Goal: Information Seeking & Learning: Learn about a topic

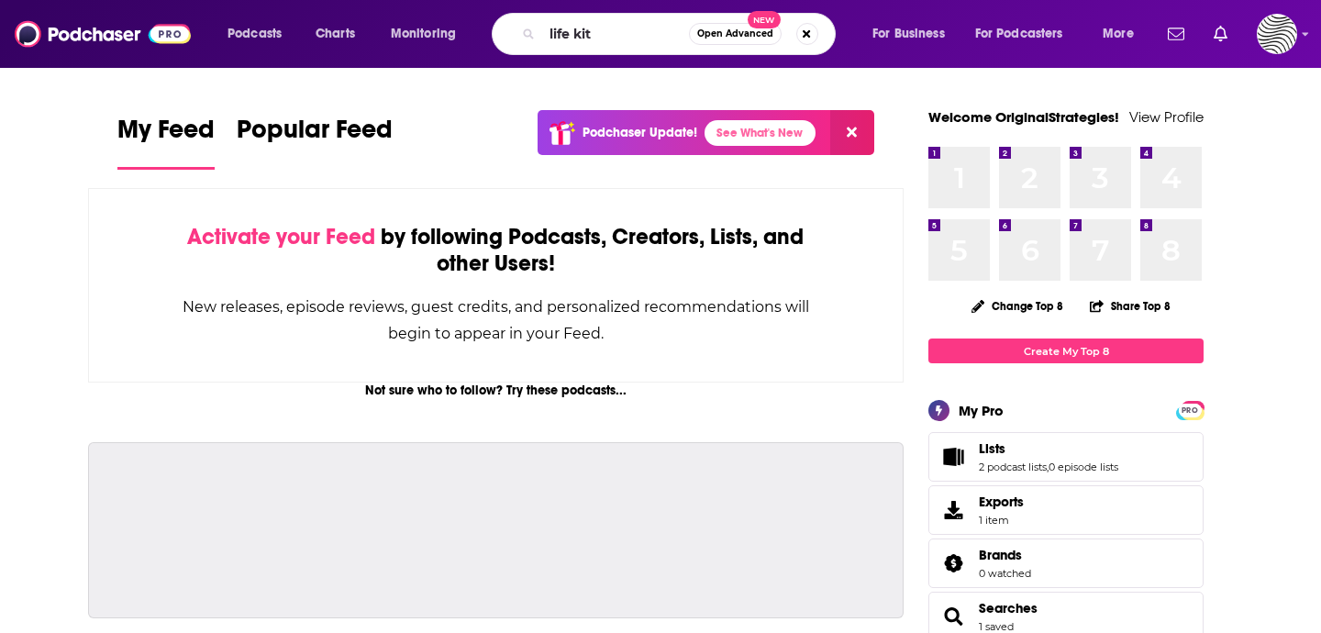
type input "life kit"
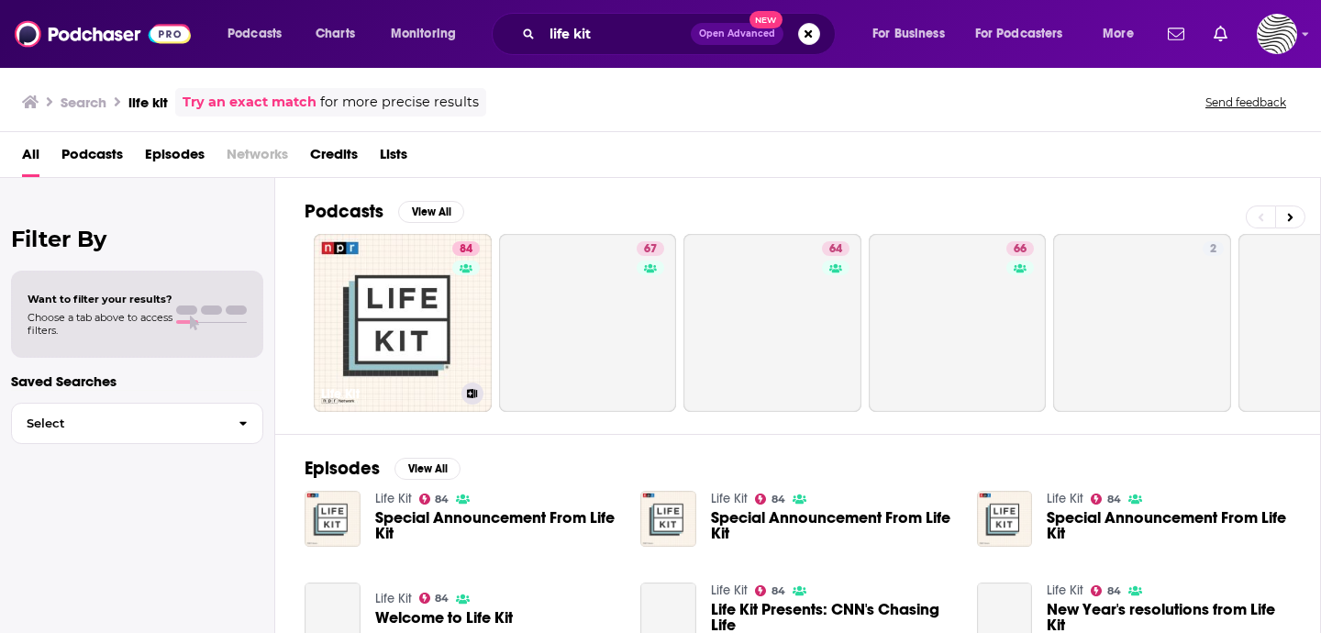
click at [403, 309] on link "84 Life Kit" at bounding box center [403, 323] width 178 height 178
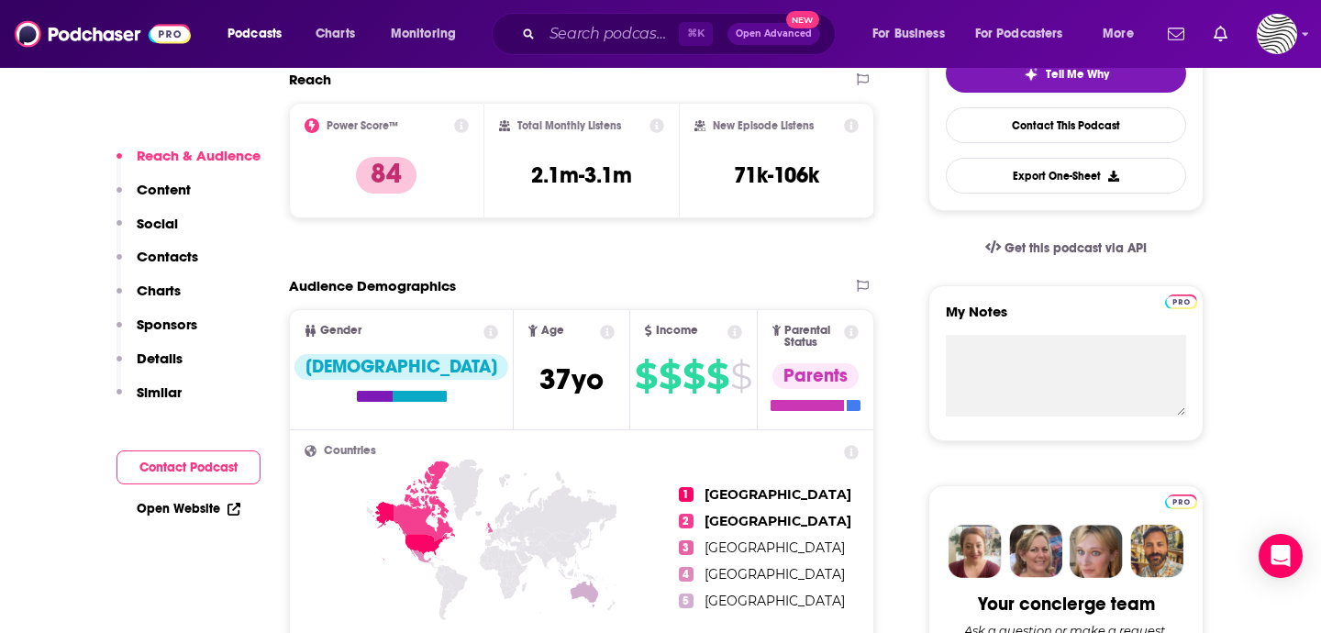
scroll to position [487, 0]
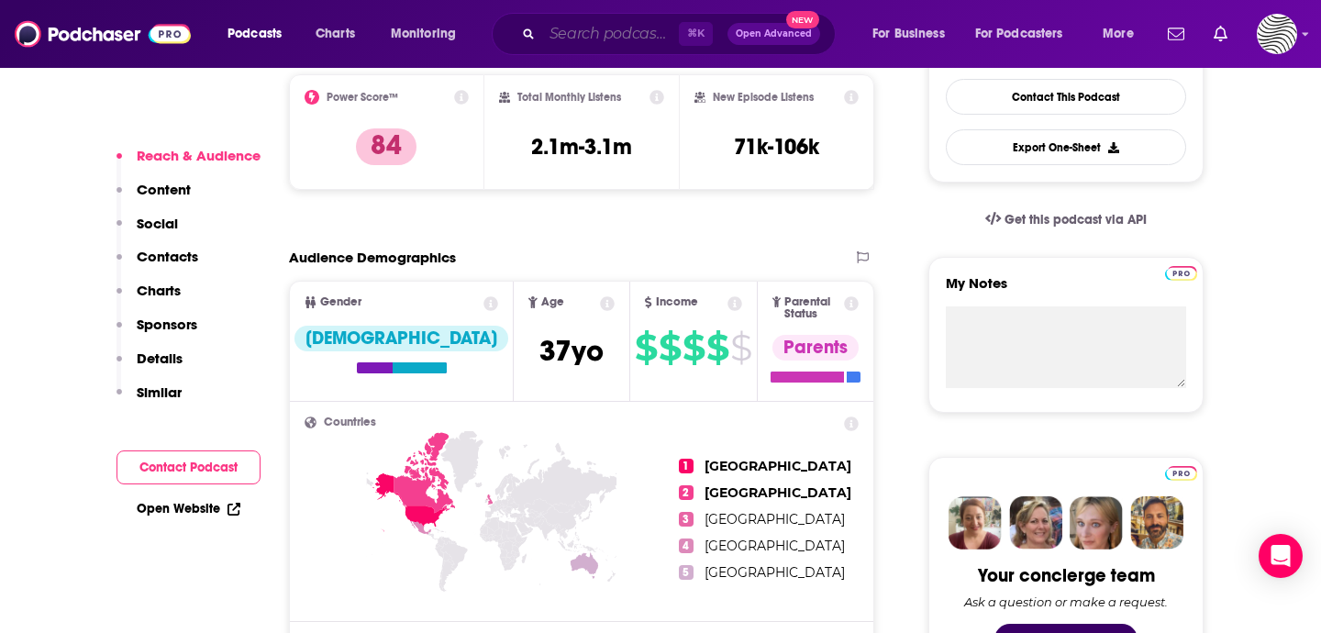
click at [600, 20] on input "Search podcasts, credits, & more..." at bounding box center [610, 33] width 137 height 29
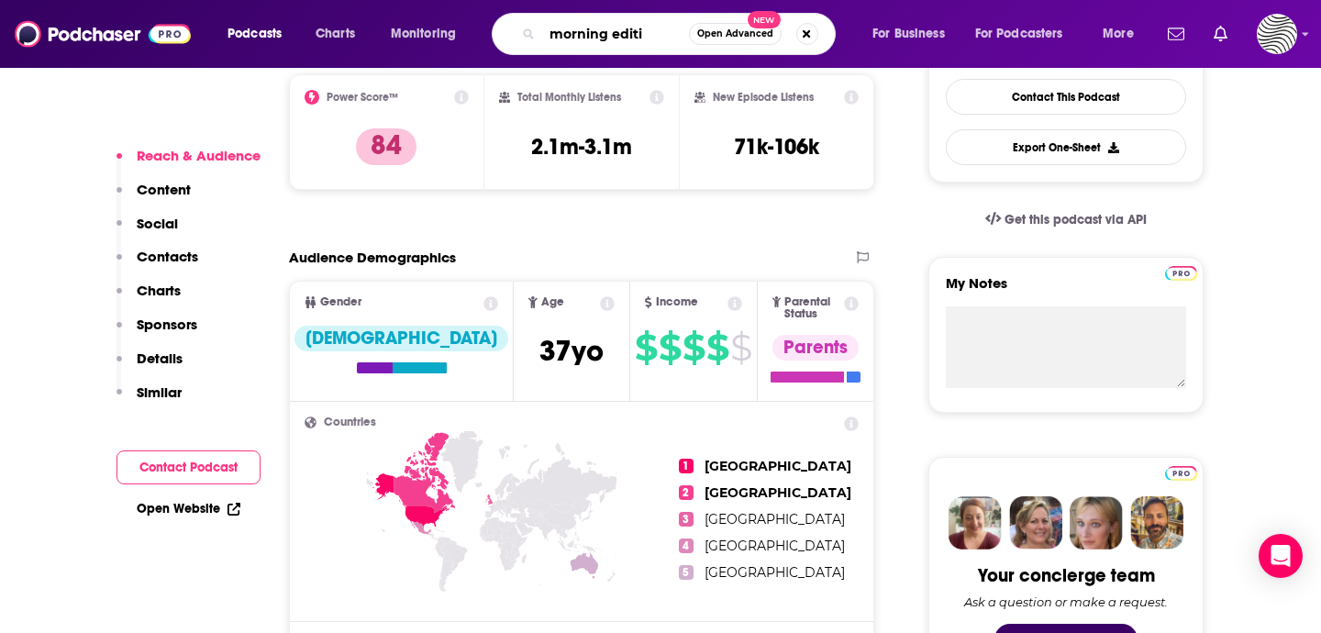
type input "morning editio"
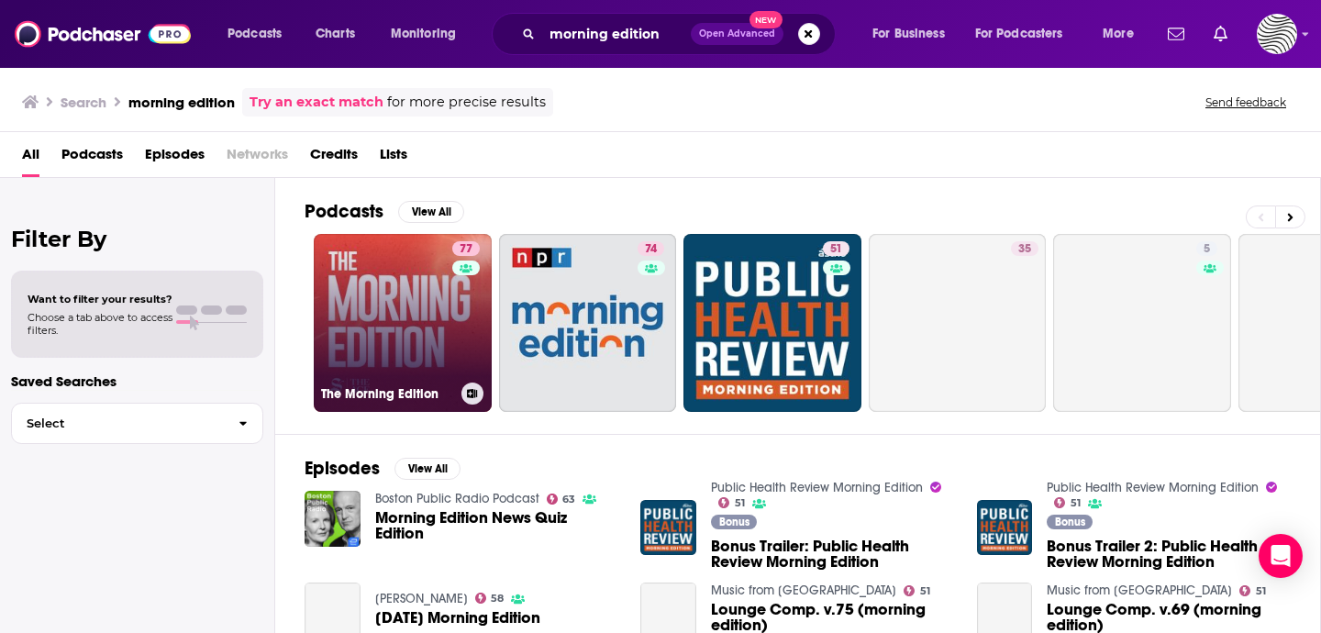
click at [392, 348] on link "77 The Morning Edition" at bounding box center [403, 323] width 178 height 178
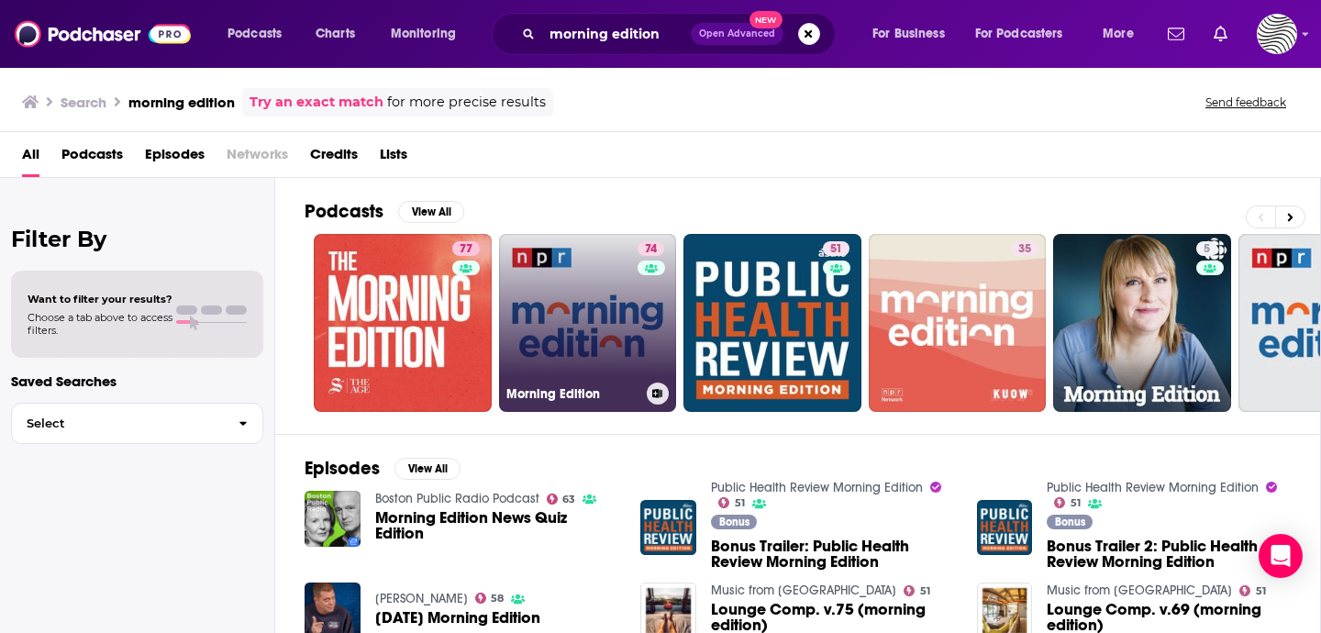
click at [580, 323] on link "74 Morning Edition" at bounding box center [588, 323] width 178 height 178
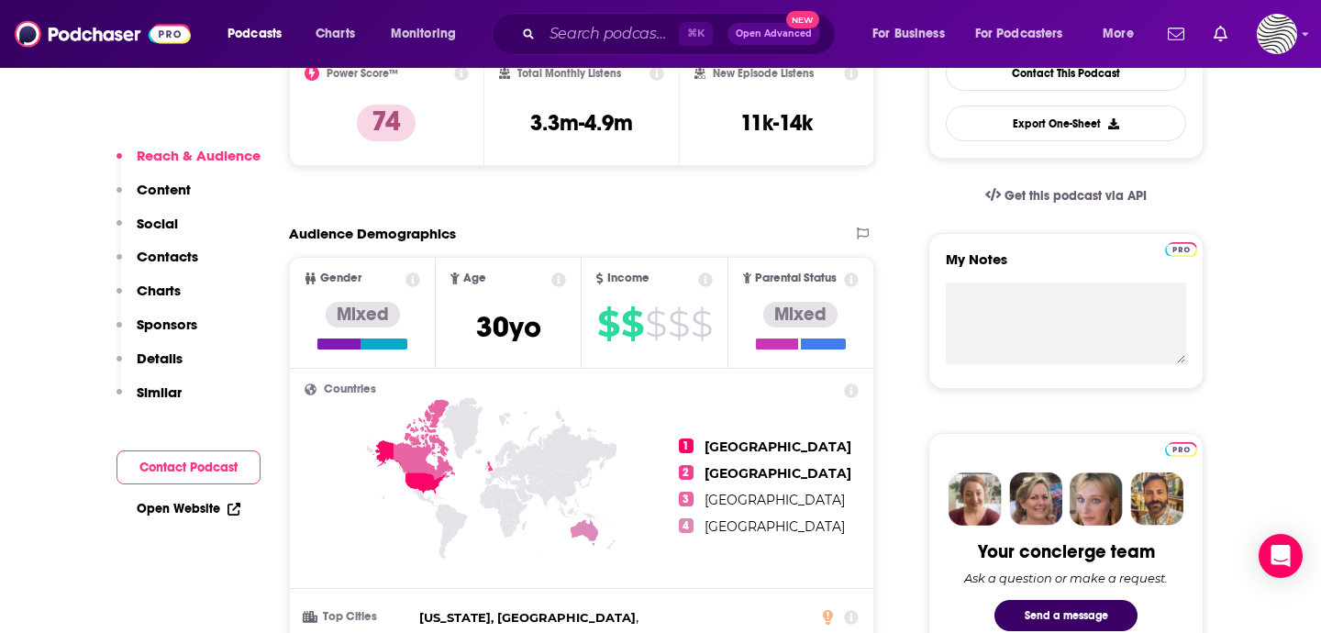
scroll to position [524, 0]
